Goal: Information Seeking & Learning: Learn about a topic

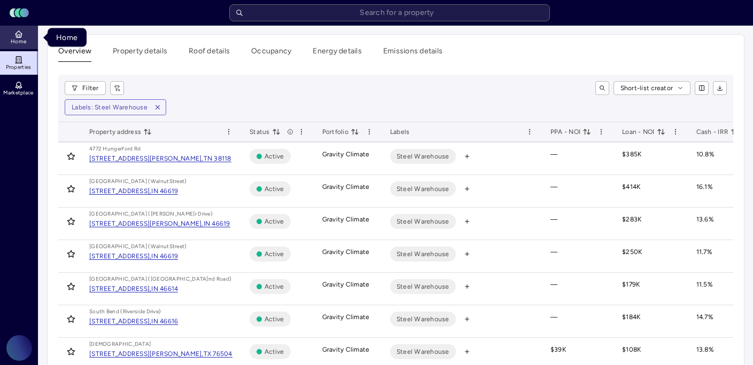
click at [18, 35] on icon at bounding box center [19, 36] width 2 height 3
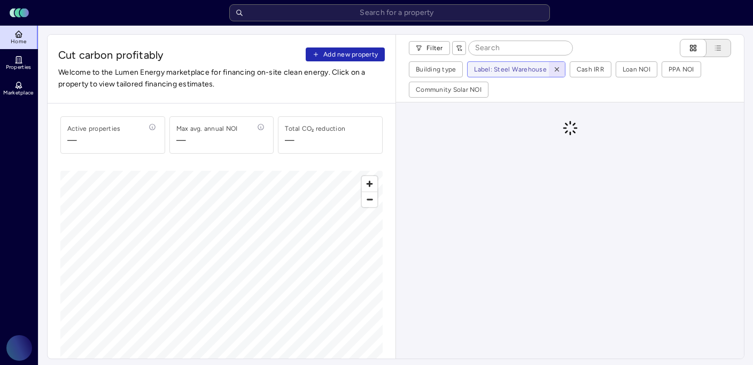
click at [553, 69] on icon "button" at bounding box center [556, 69] width 7 height 7
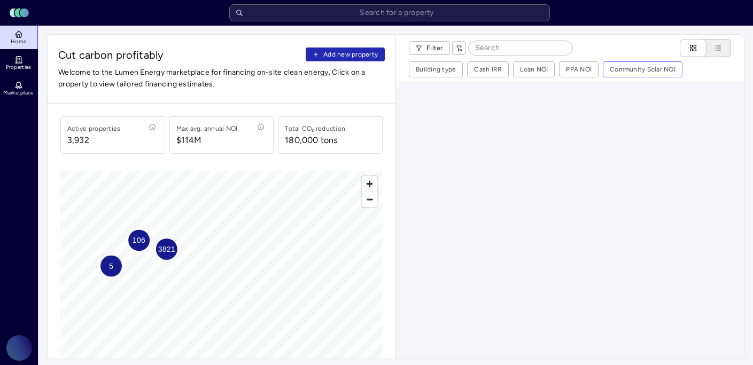
click at [650, 61] on span "Community Solar NOI" at bounding box center [643, 69] width 80 height 16
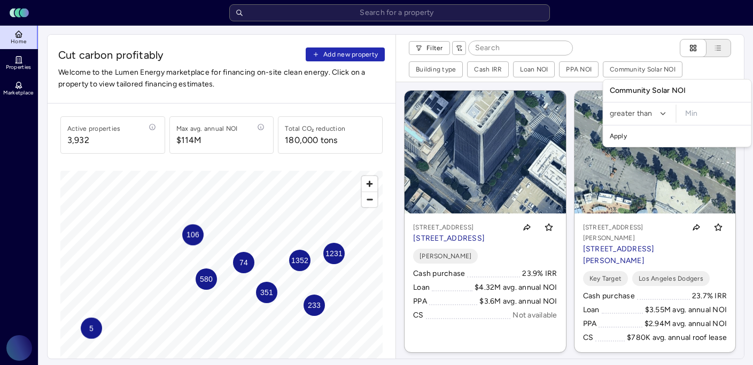
click at [685, 112] on input "minimum" at bounding box center [715, 114] width 68 height 18
type input "$2,000"
click at [605, 128] on button "Apply" at bounding box center [677, 136] width 144 height 17
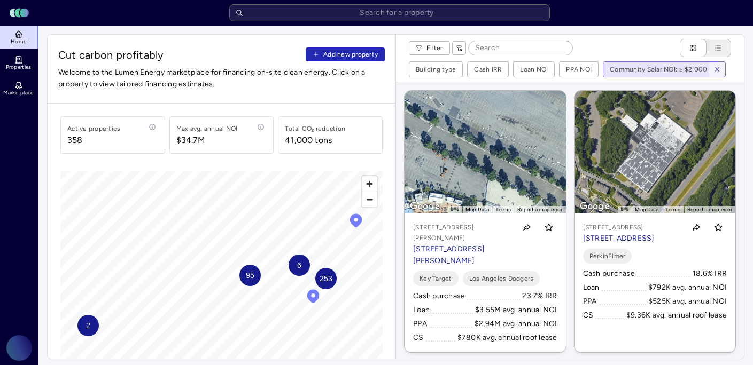
click at [326, 283] on span "253" at bounding box center [325, 279] width 13 height 12
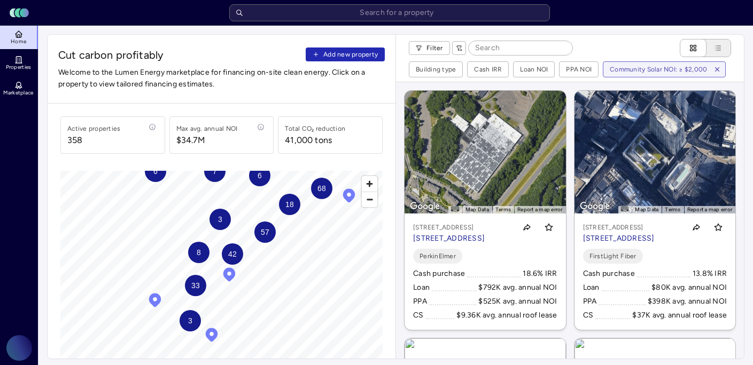
click at [236, 254] on span "42" at bounding box center [232, 254] width 9 height 12
